Goal: Find specific page/section: Find specific page/section

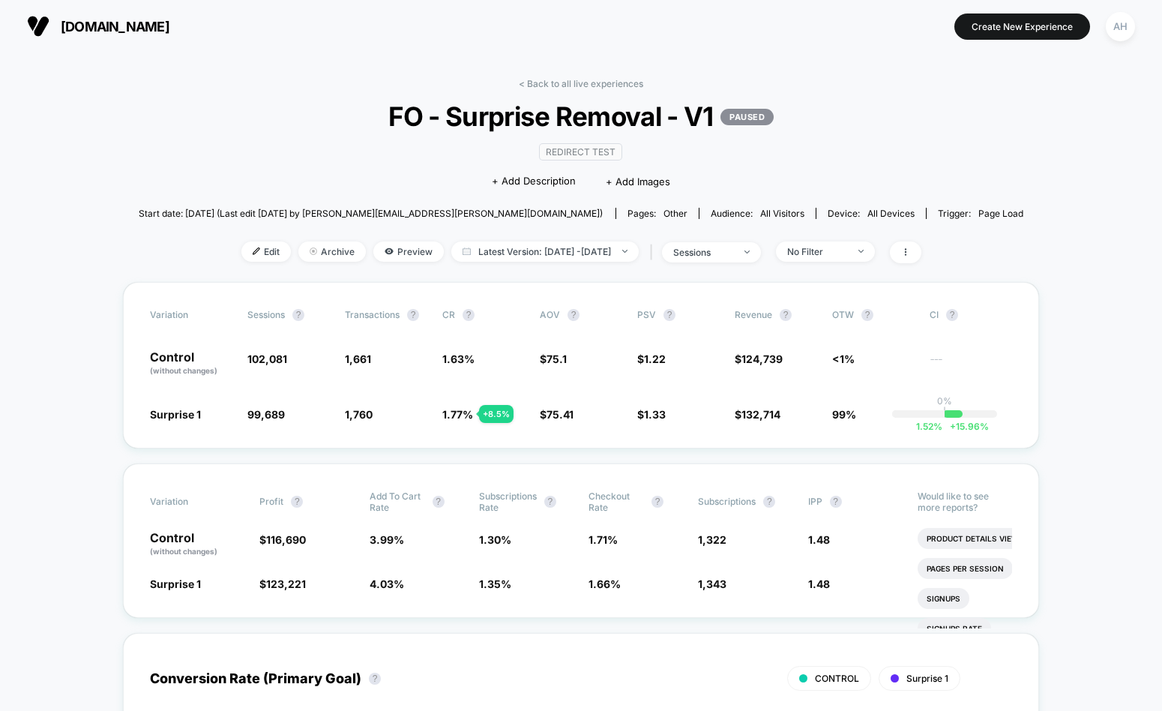
click at [568, 94] on div "< Back to all live experiences FO - Surprise Removal - V1 PAUSED Redirect Test …" at bounding box center [582, 180] width 886 height 204
click at [568, 80] on link "< Back to all live experiences" at bounding box center [581, 83] width 124 height 11
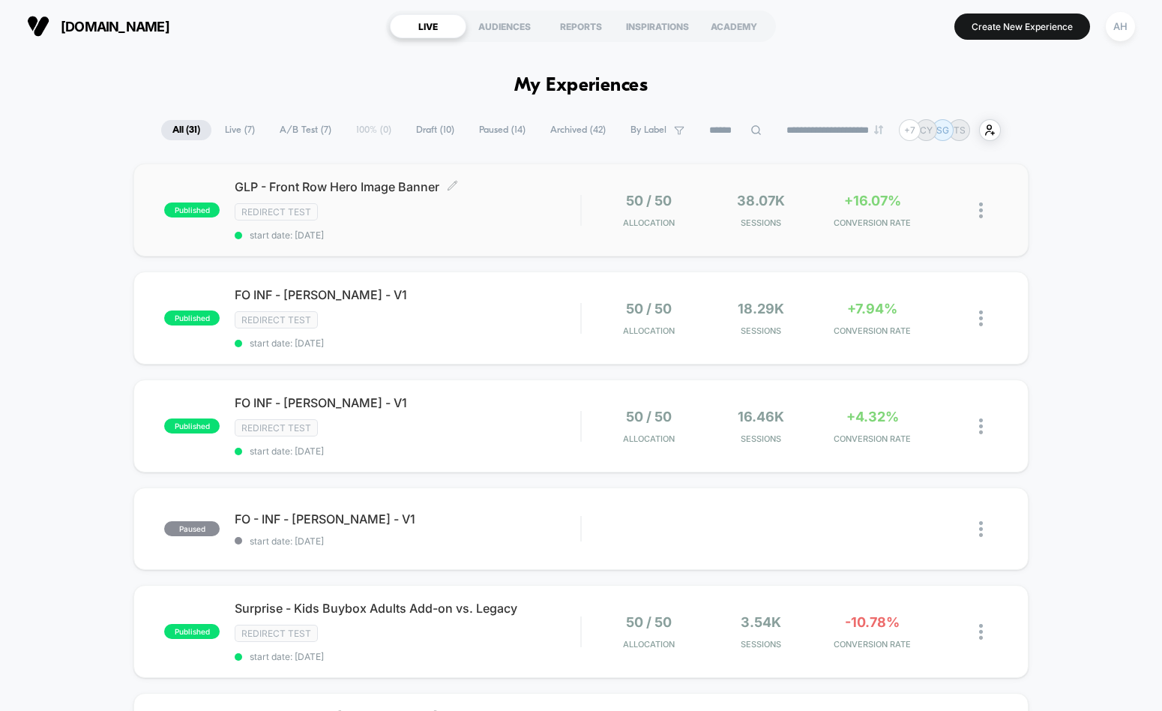
click at [553, 231] on span "start date: [DATE]" at bounding box center [408, 234] width 346 height 11
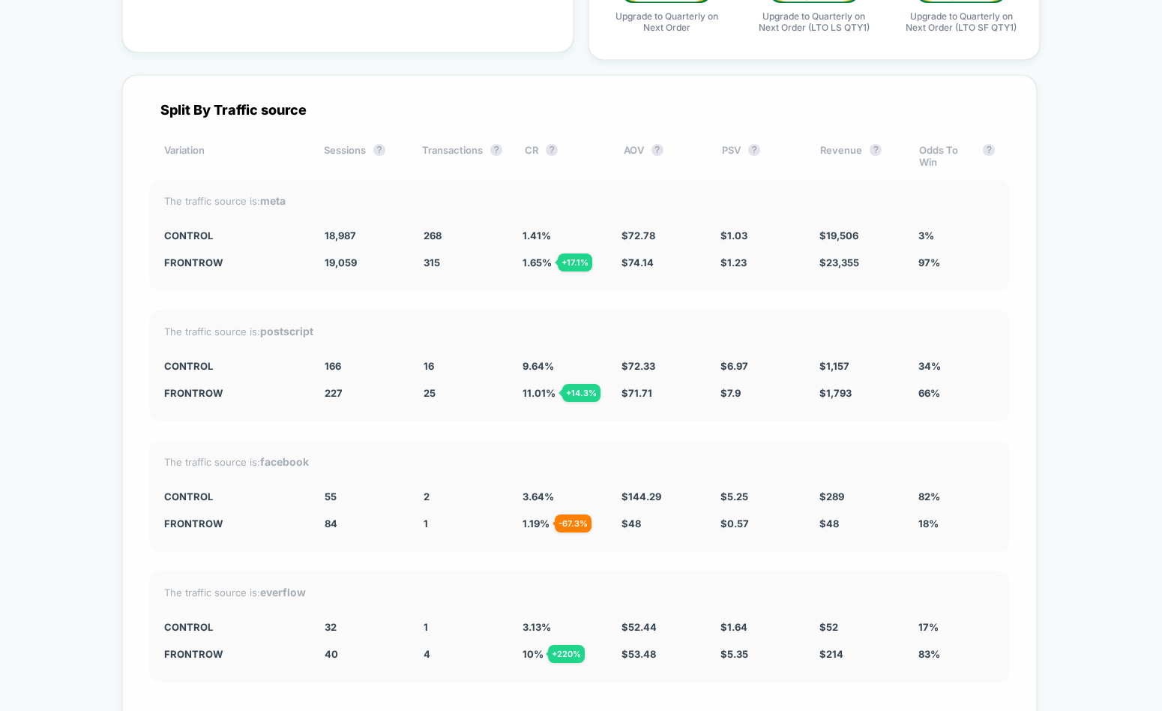
scroll to position [5232, 0]
